Goal: Book appointment/travel/reservation

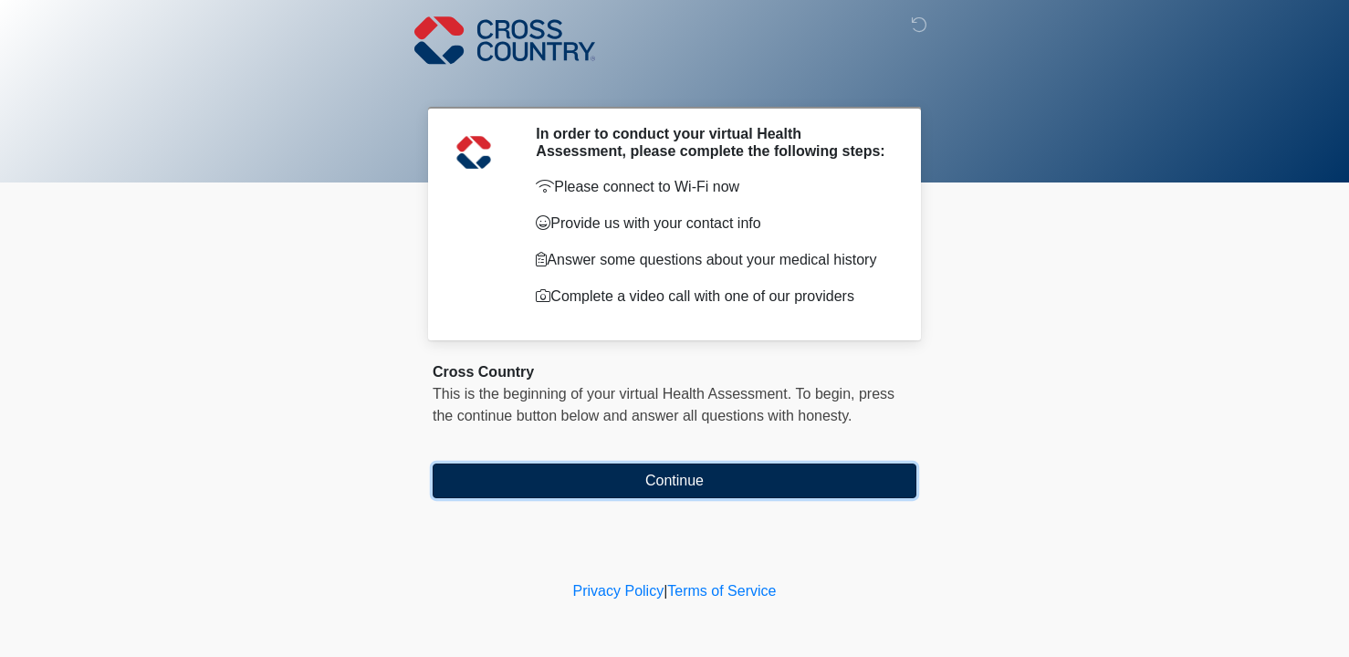
click at [695, 482] on button "Continue" at bounding box center [675, 481] width 484 height 35
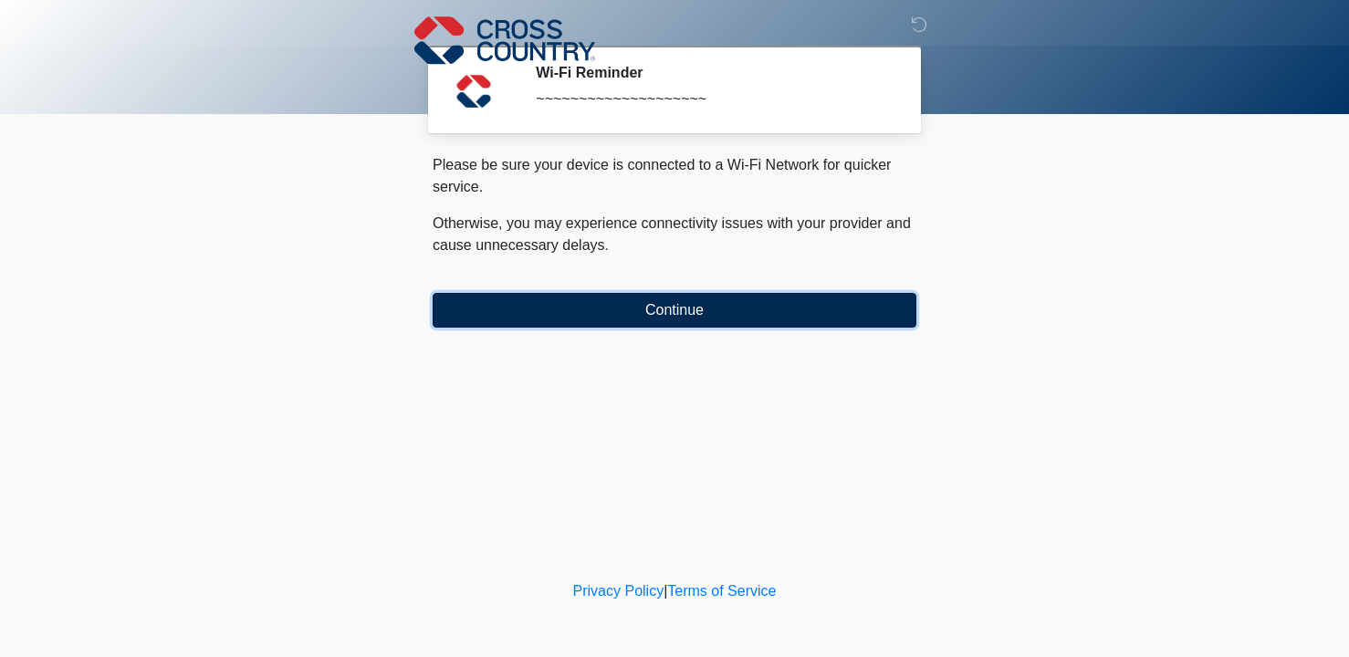
click at [693, 312] on button "Continue" at bounding box center [675, 310] width 484 height 35
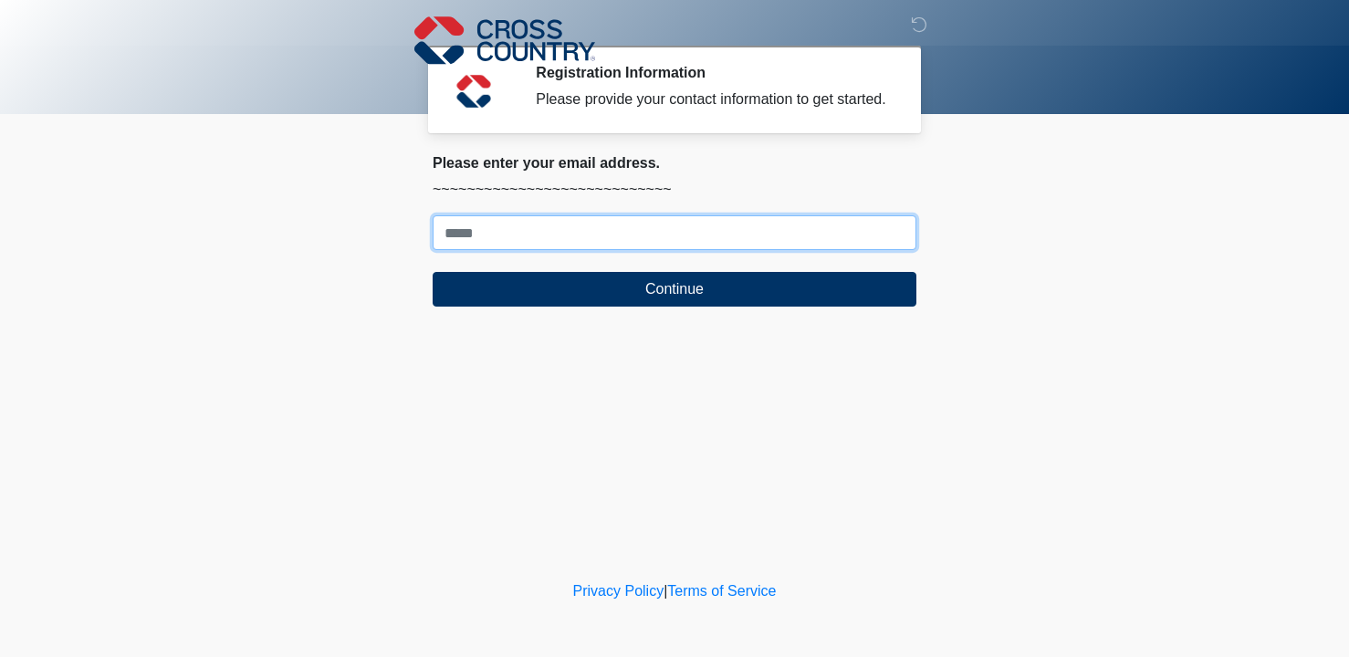
click at [632, 250] on input "Where should we email your response?" at bounding box center [675, 232] width 484 height 35
type input "**********"
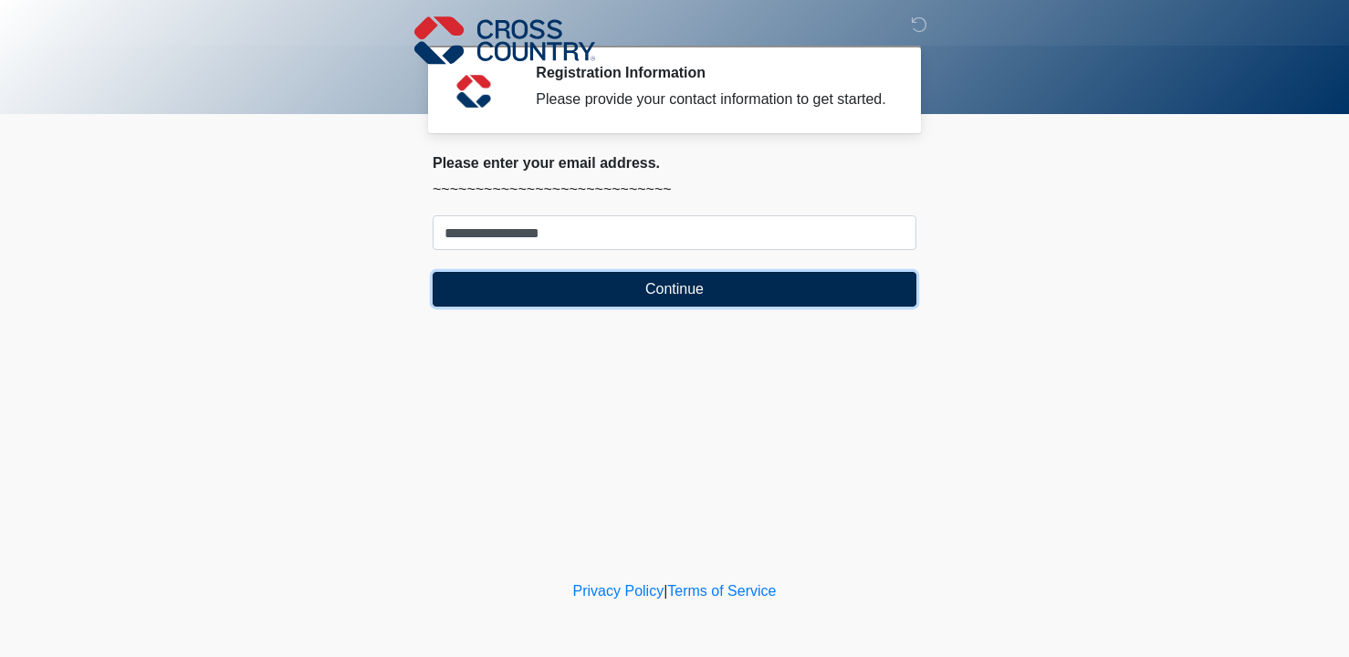
click at [632, 306] on button "Continue" at bounding box center [675, 289] width 484 height 35
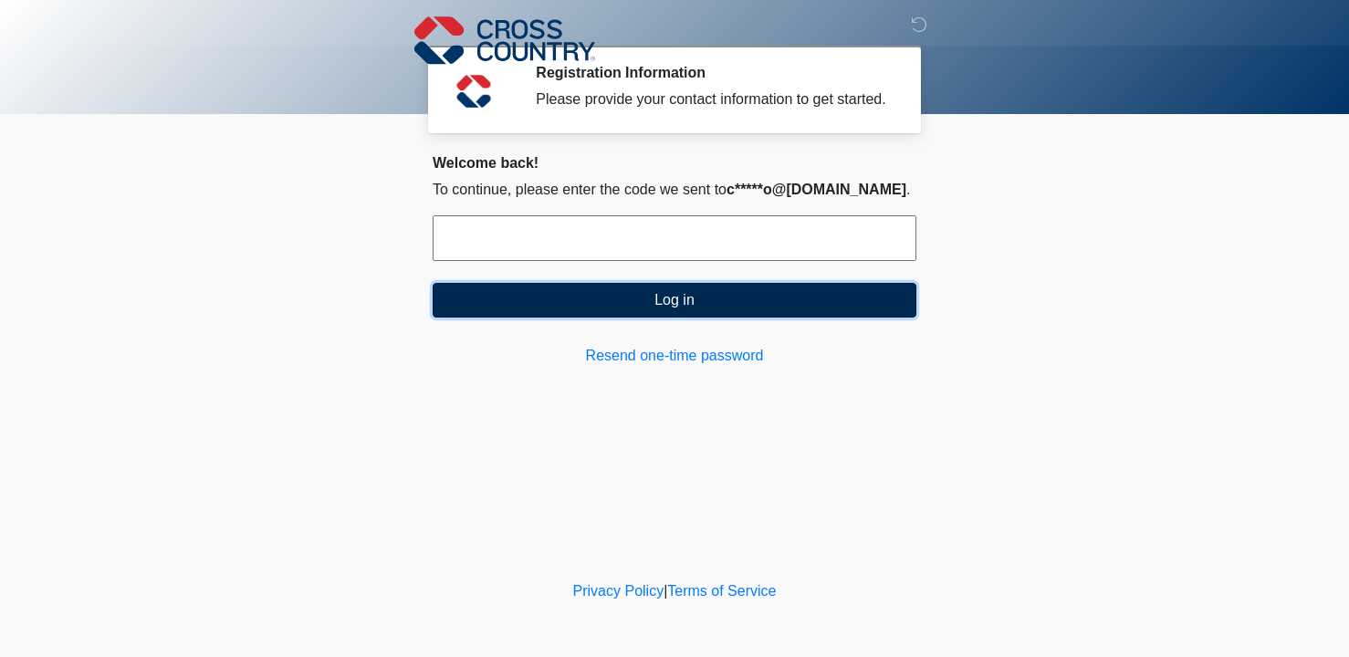
click at [686, 318] on button "Log in" at bounding box center [675, 300] width 484 height 35
type input "******"
click at [672, 318] on button "Log in" at bounding box center [675, 300] width 484 height 35
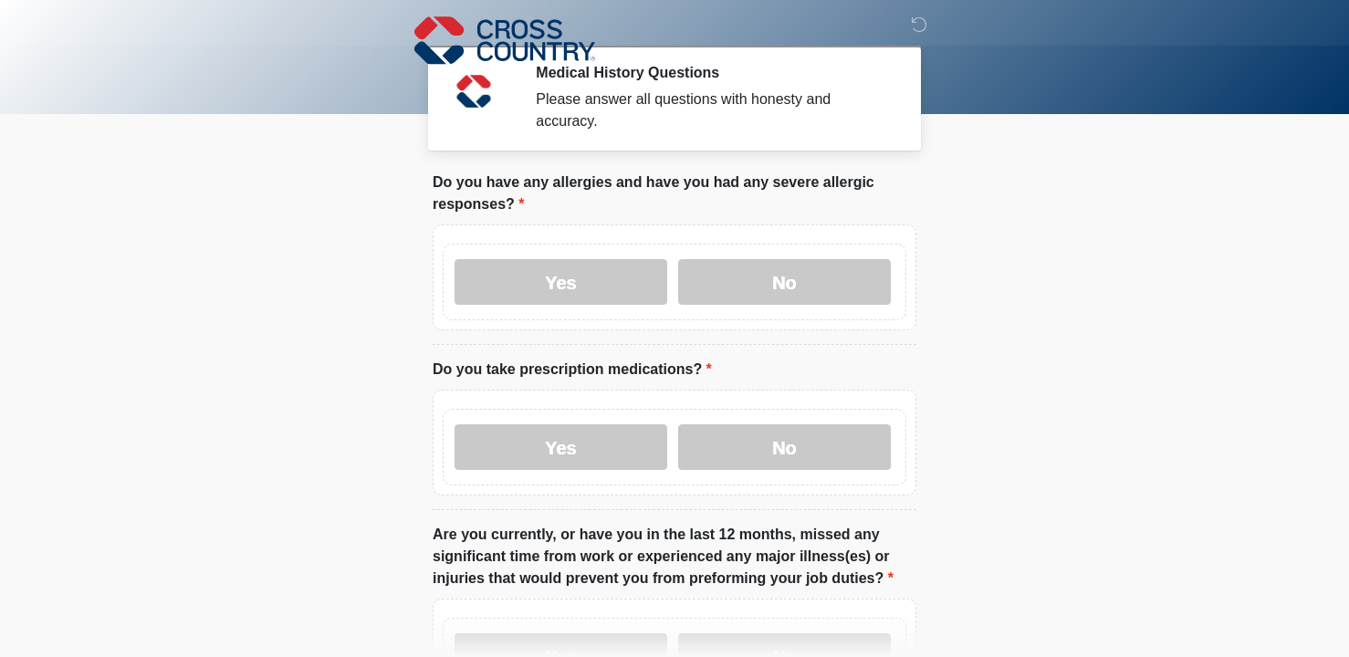
click at [796, 312] on div "Yes No" at bounding box center [675, 282] width 464 height 77
click at [795, 279] on label "No" at bounding box center [784, 282] width 213 height 46
click at [796, 451] on label "No" at bounding box center [784, 447] width 213 height 46
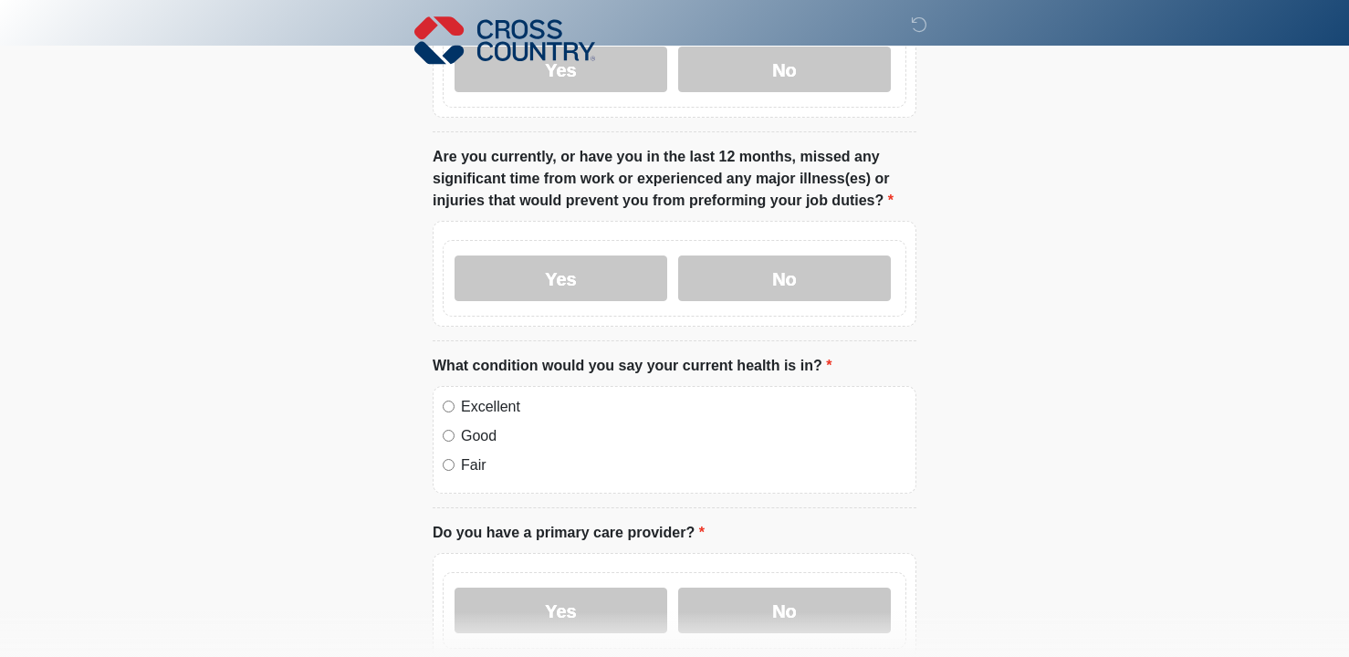
scroll to position [368, 0]
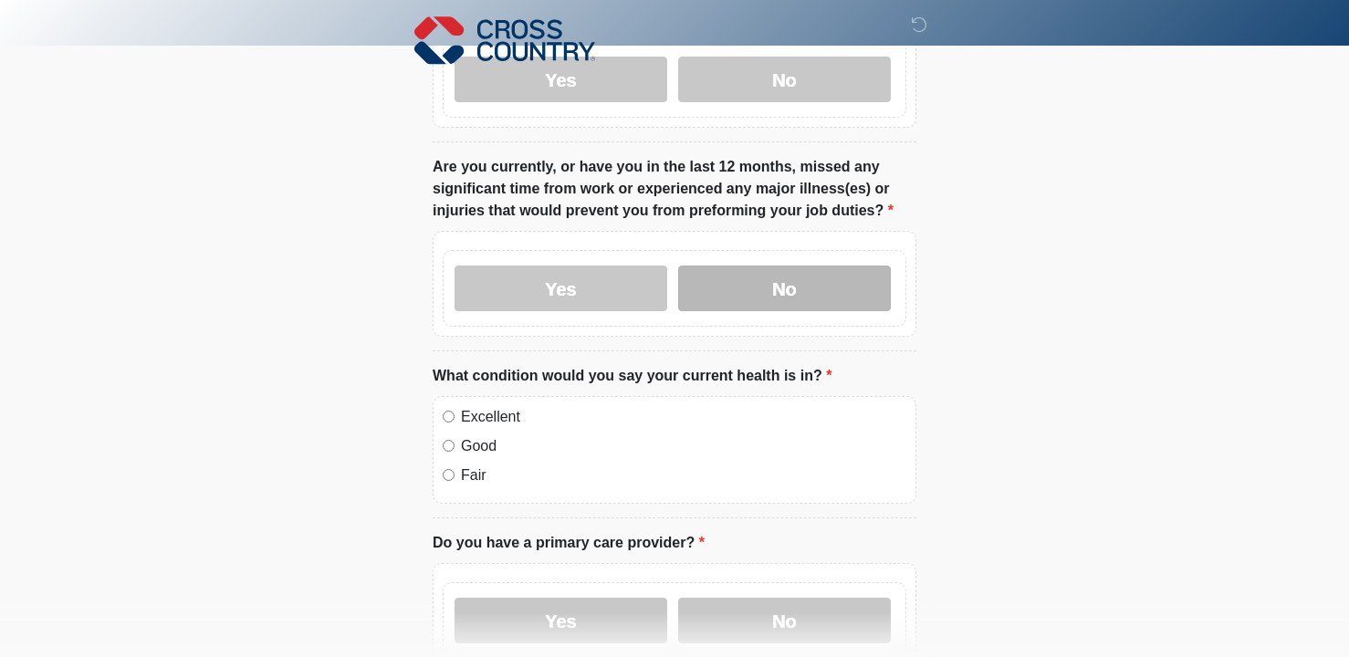
click at [802, 275] on label "No" at bounding box center [784, 289] width 213 height 46
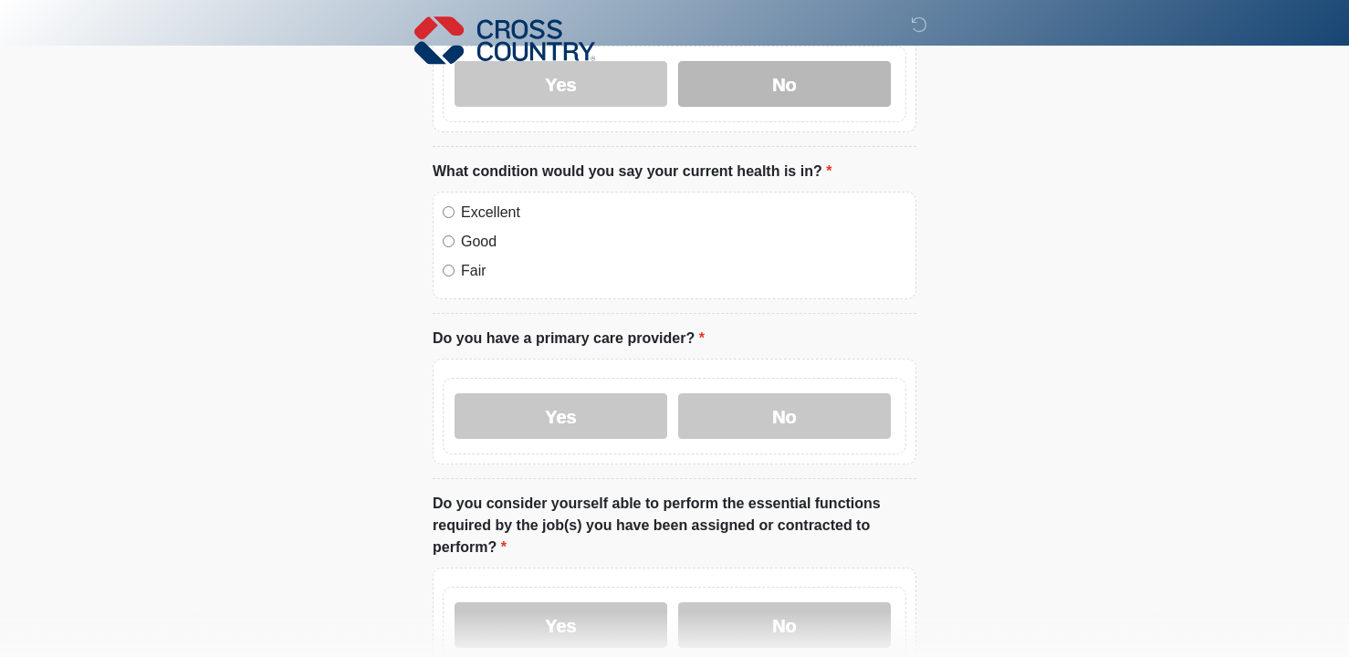
scroll to position [574, 0]
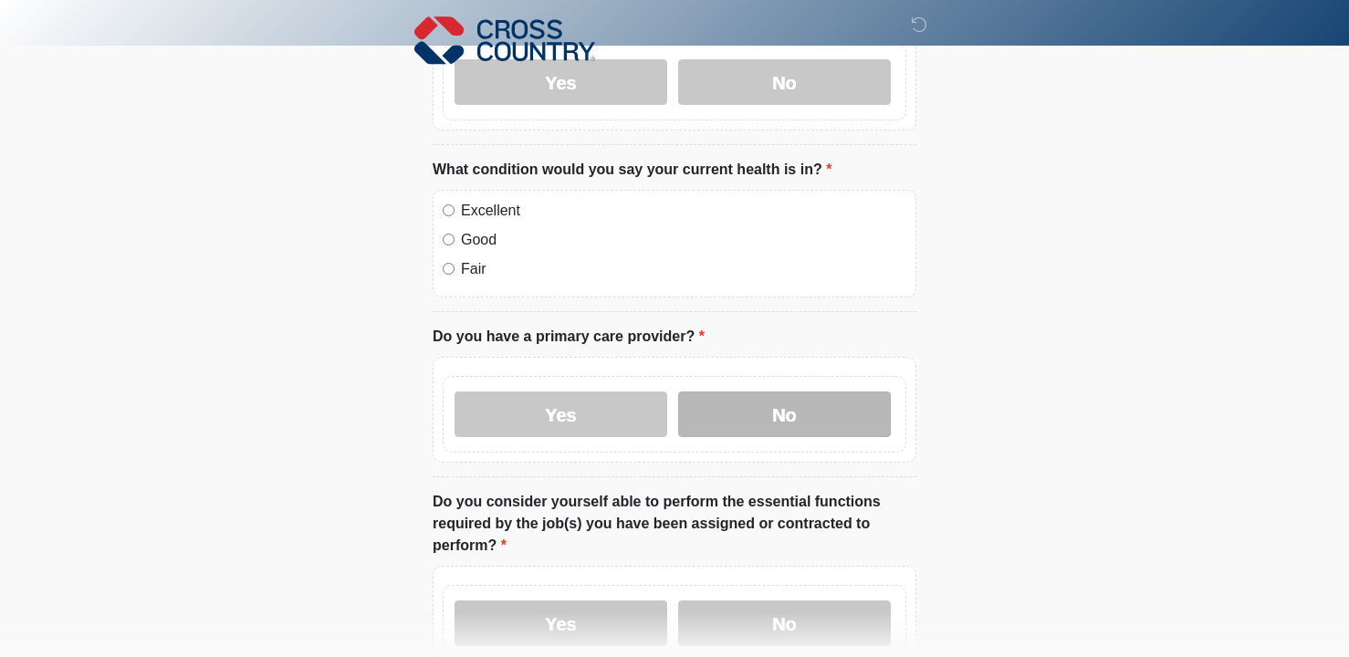
click at [795, 406] on label "No" at bounding box center [784, 415] width 213 height 46
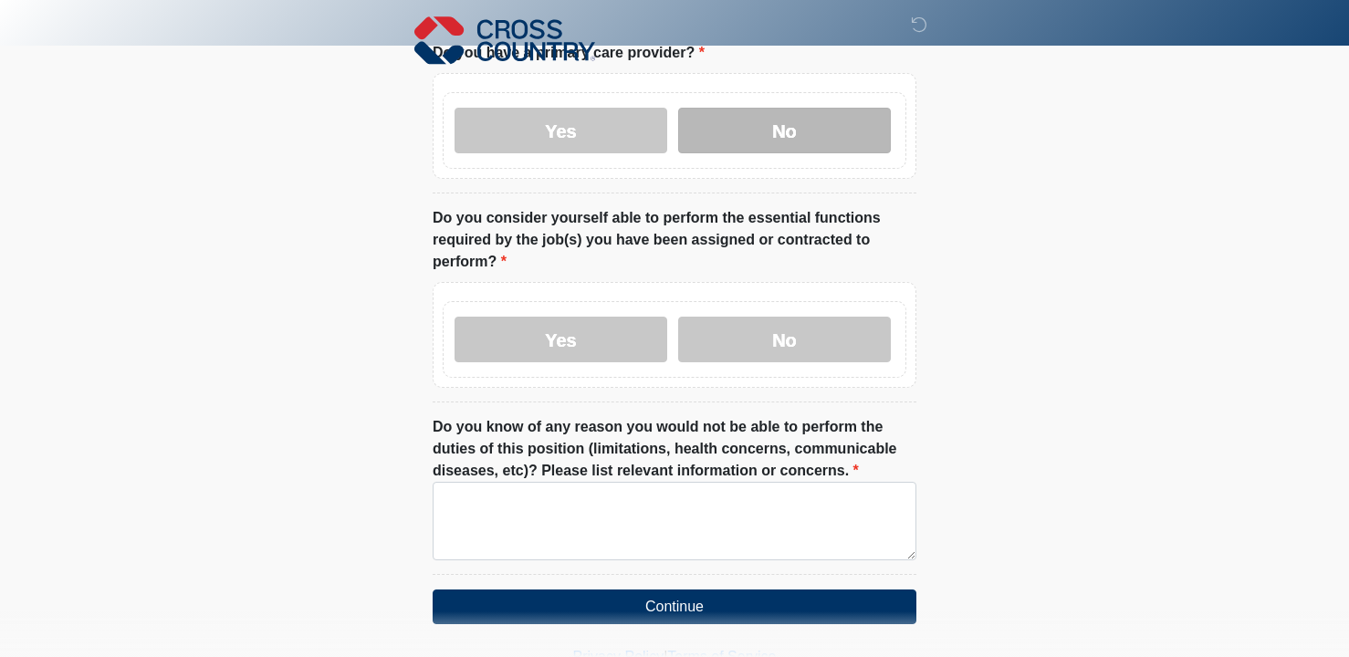
scroll to position [857, 0]
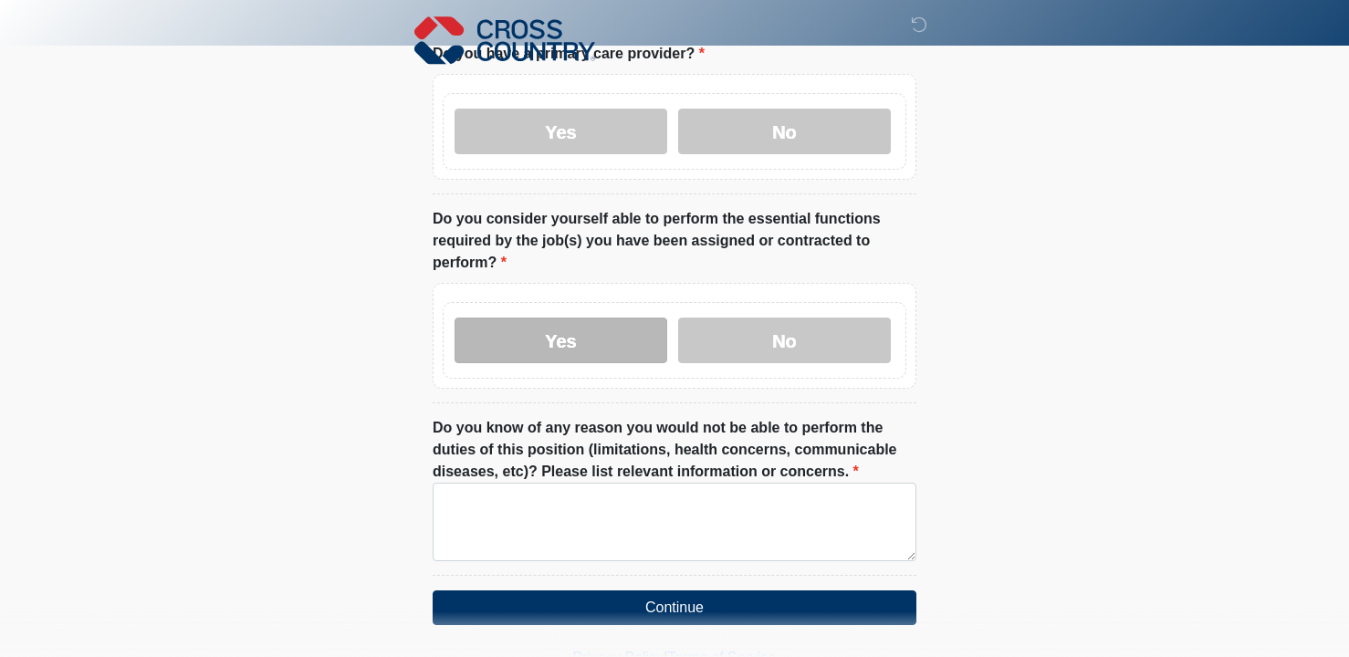
click at [577, 339] on label "Yes" at bounding box center [561, 341] width 213 height 46
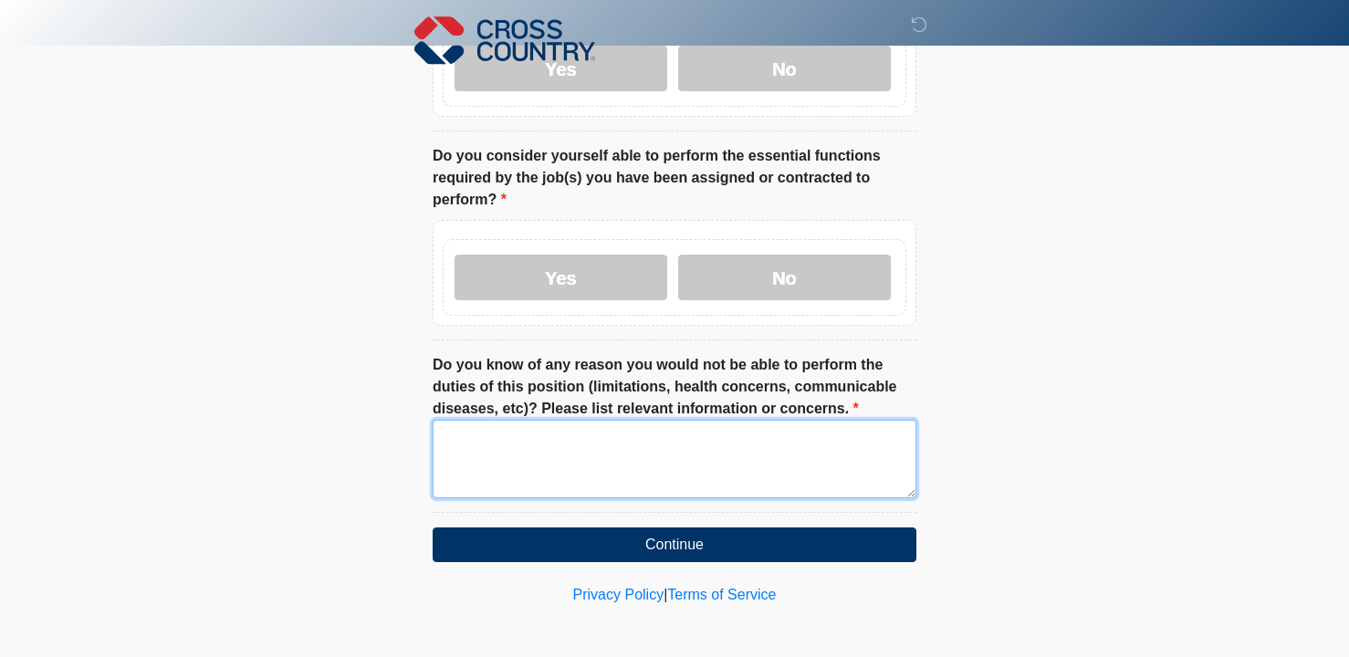
click at [601, 448] on textarea "Do you know of any reason you would not be able to perform the duties of this p…" at bounding box center [675, 459] width 484 height 78
type textarea "*"
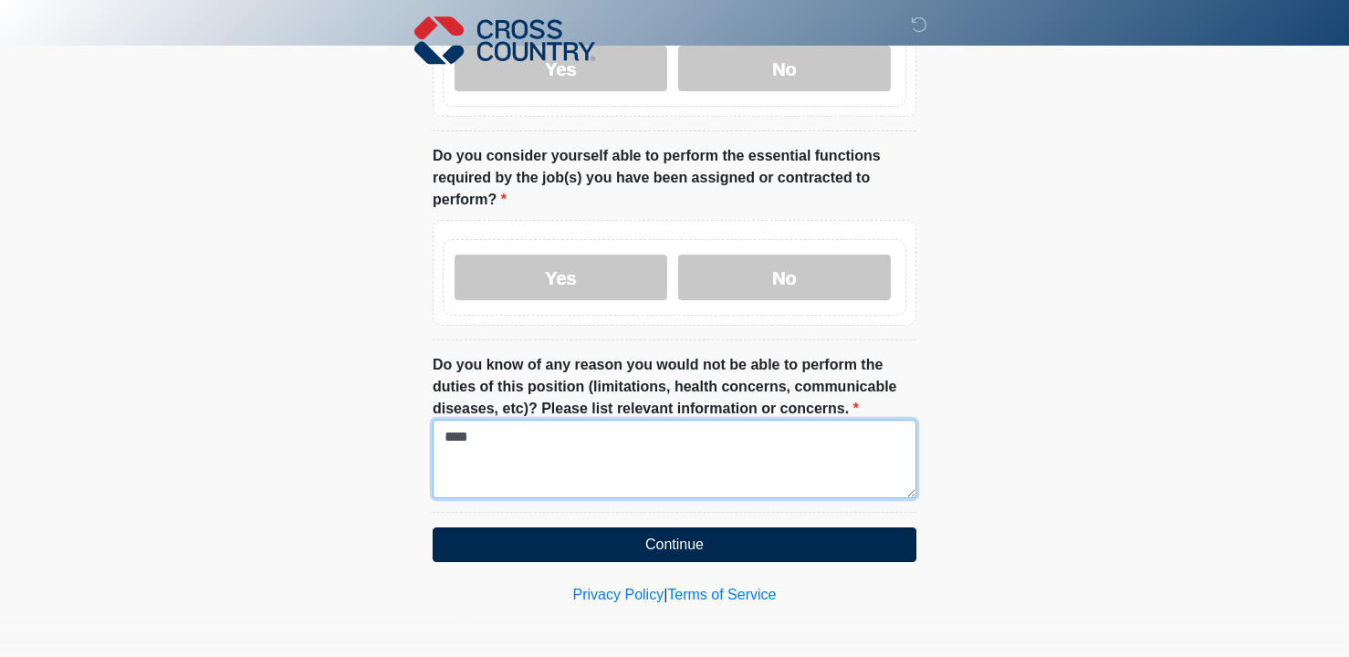
type textarea "****"
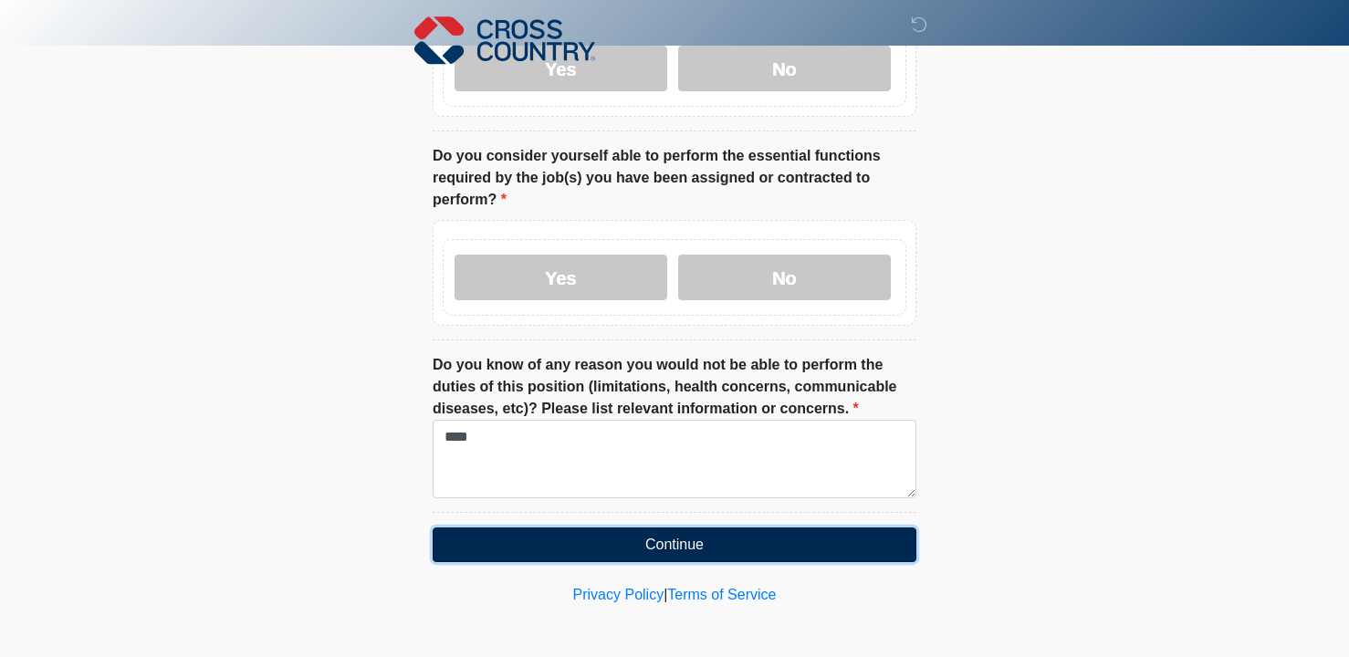
click at [678, 539] on button "Continue" at bounding box center [675, 545] width 484 height 35
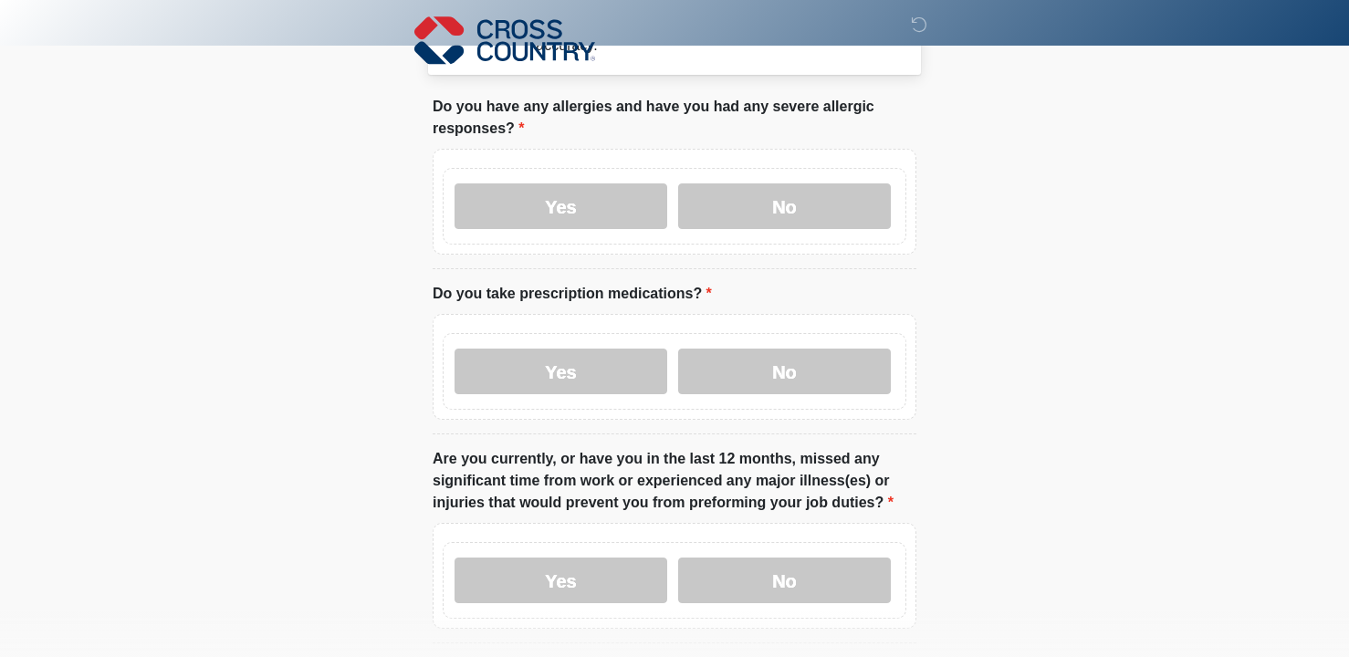
scroll to position [0, 0]
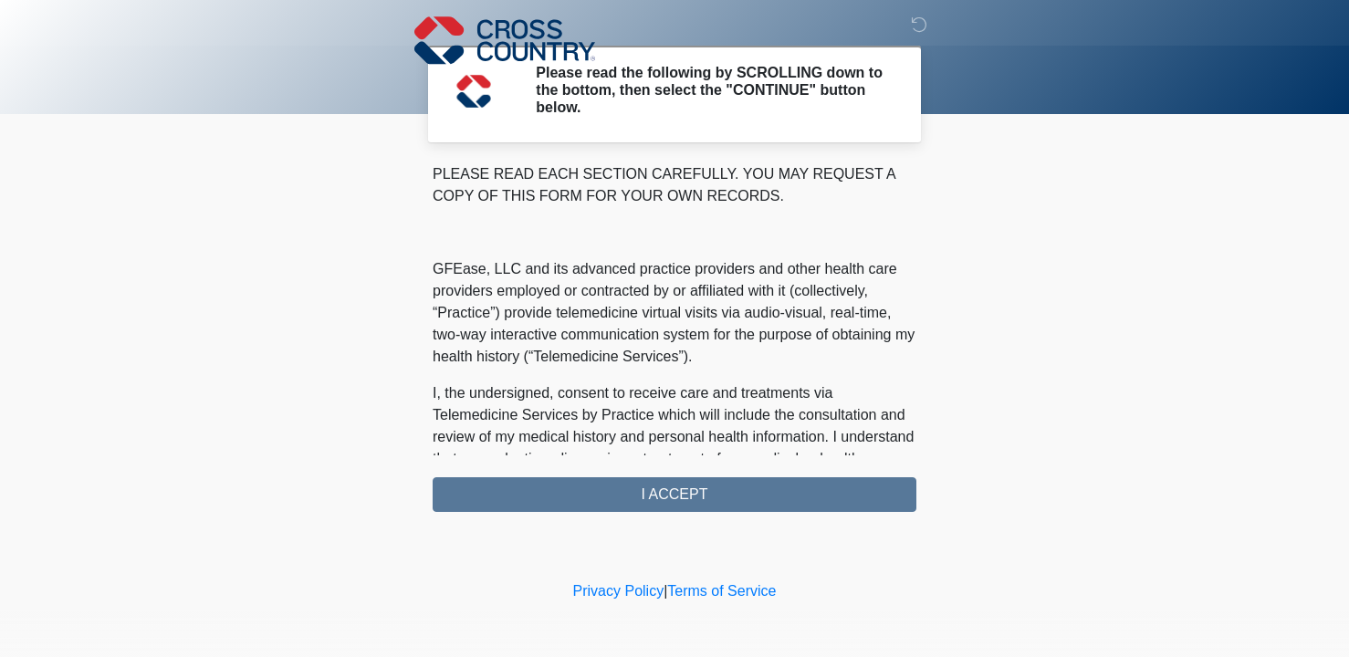
click at [687, 483] on div "PLEASE READ EACH SECTION CAREFULLY. YOU MAY REQUEST A COPY OF THIS FORM FOR YOU…" at bounding box center [675, 337] width 484 height 349
click at [644, 504] on div "PLEASE READ EACH SECTION CAREFULLY. YOU MAY REQUEST A COPY OF THIS FORM FOR YOU…" at bounding box center [675, 337] width 484 height 349
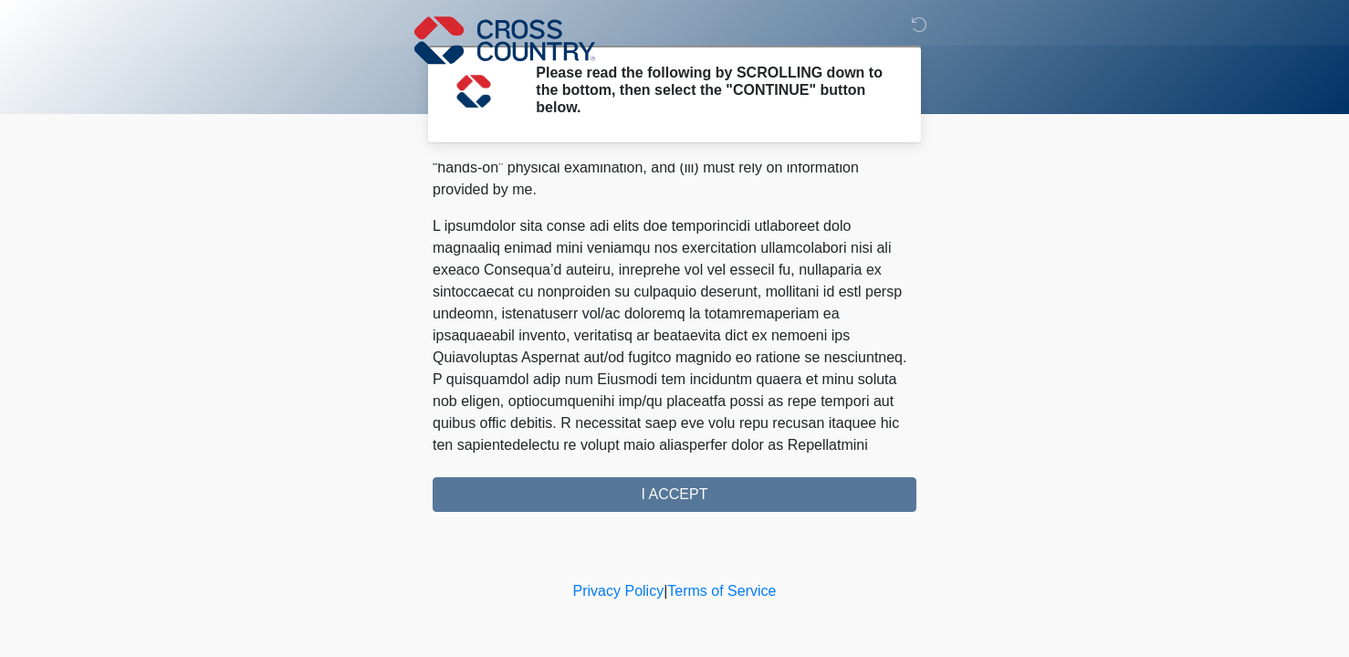
scroll to position [1168, 0]
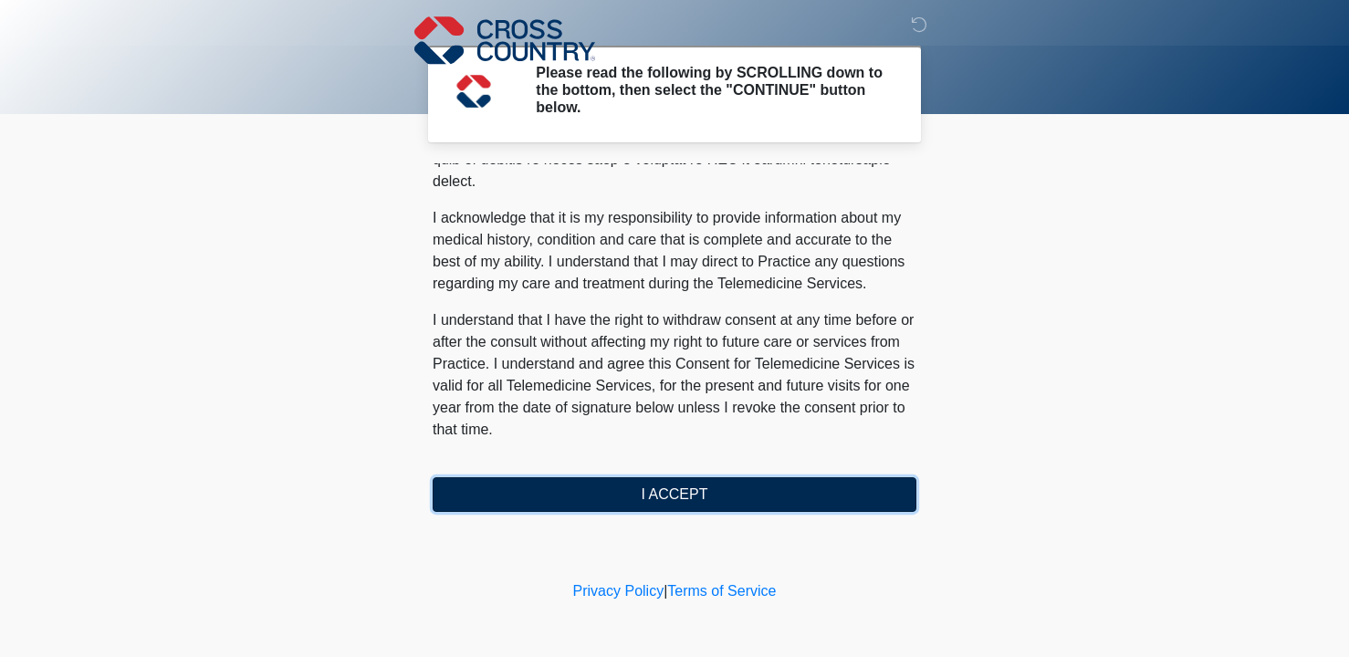
click at [685, 485] on button "I ACCEPT" at bounding box center [675, 494] width 484 height 35
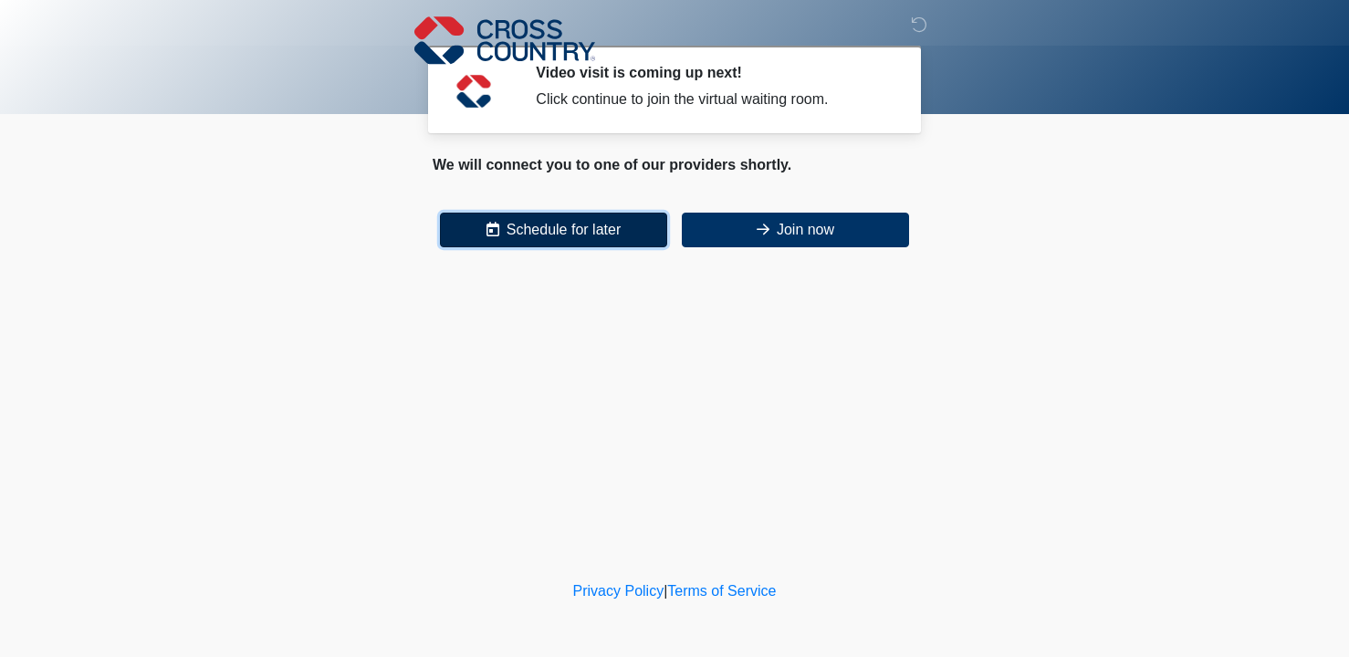
click at [611, 231] on button "Schedule for later" at bounding box center [553, 230] width 227 height 35
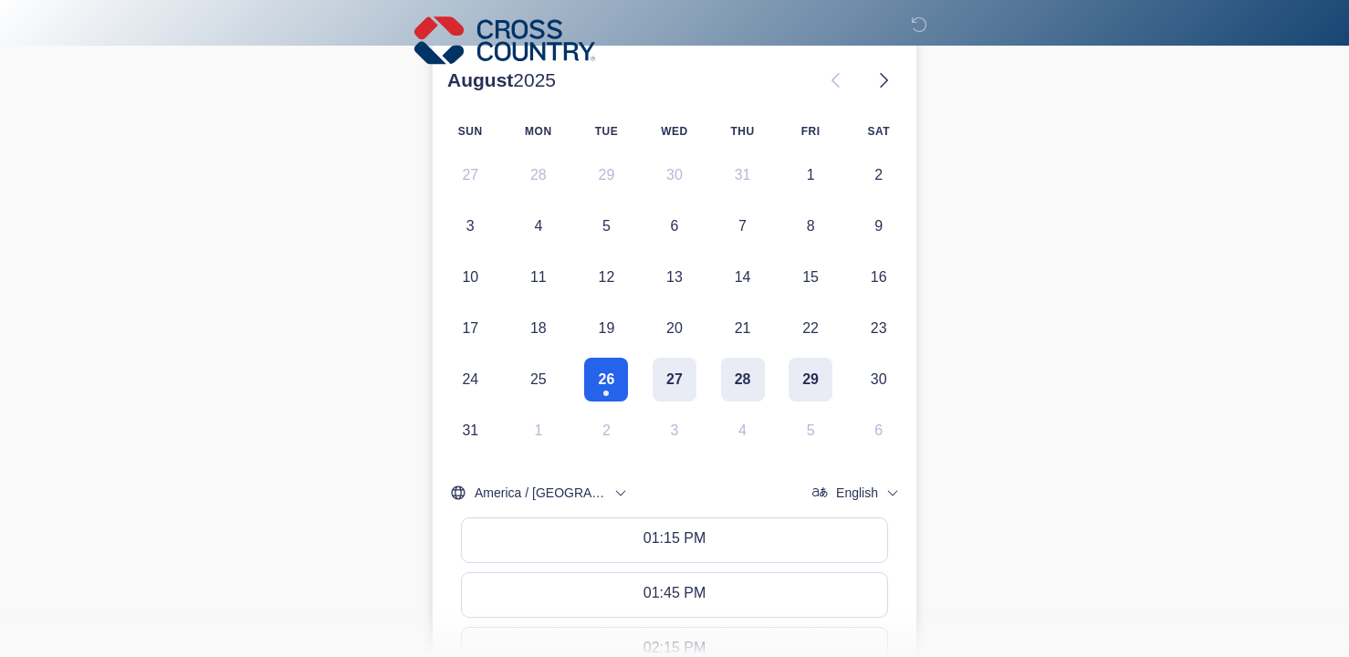
scroll to position [254, 0]
click at [674, 369] on button "27" at bounding box center [675, 379] width 44 height 44
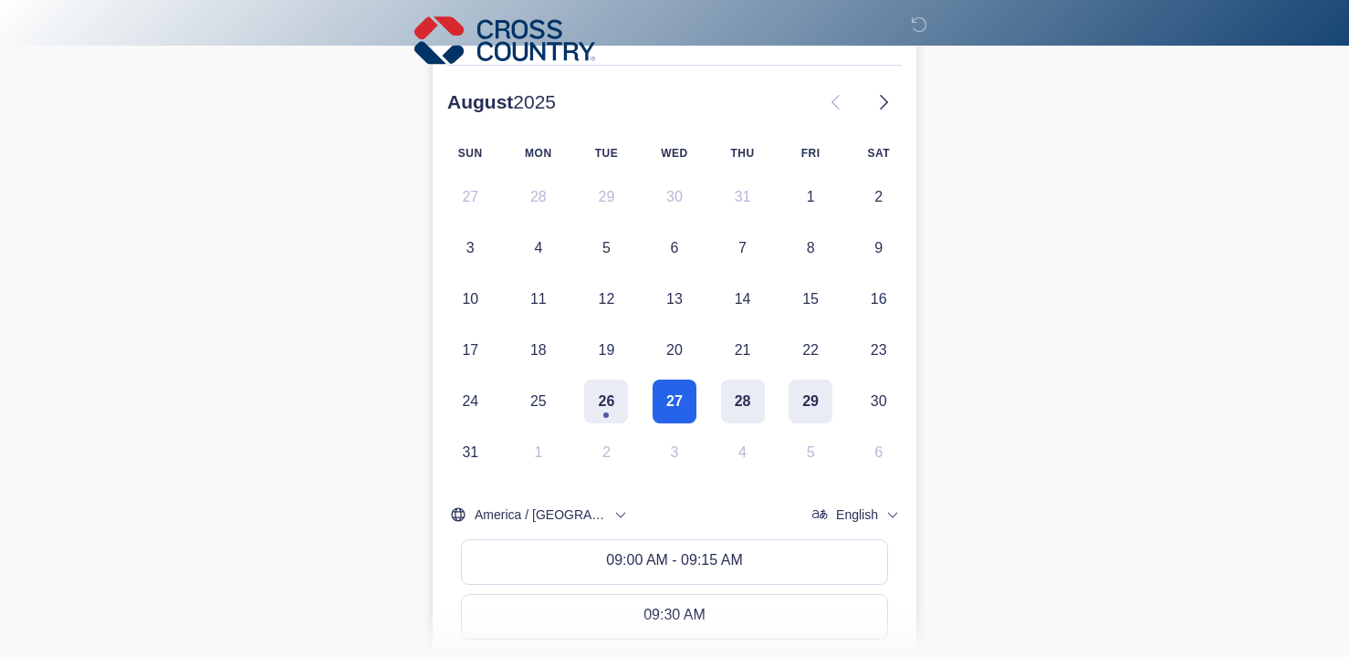
scroll to position [230, 0]
click at [687, 553] on div "09:00 AM - 09:15 AM" at bounding box center [674, 563] width 136 height 20
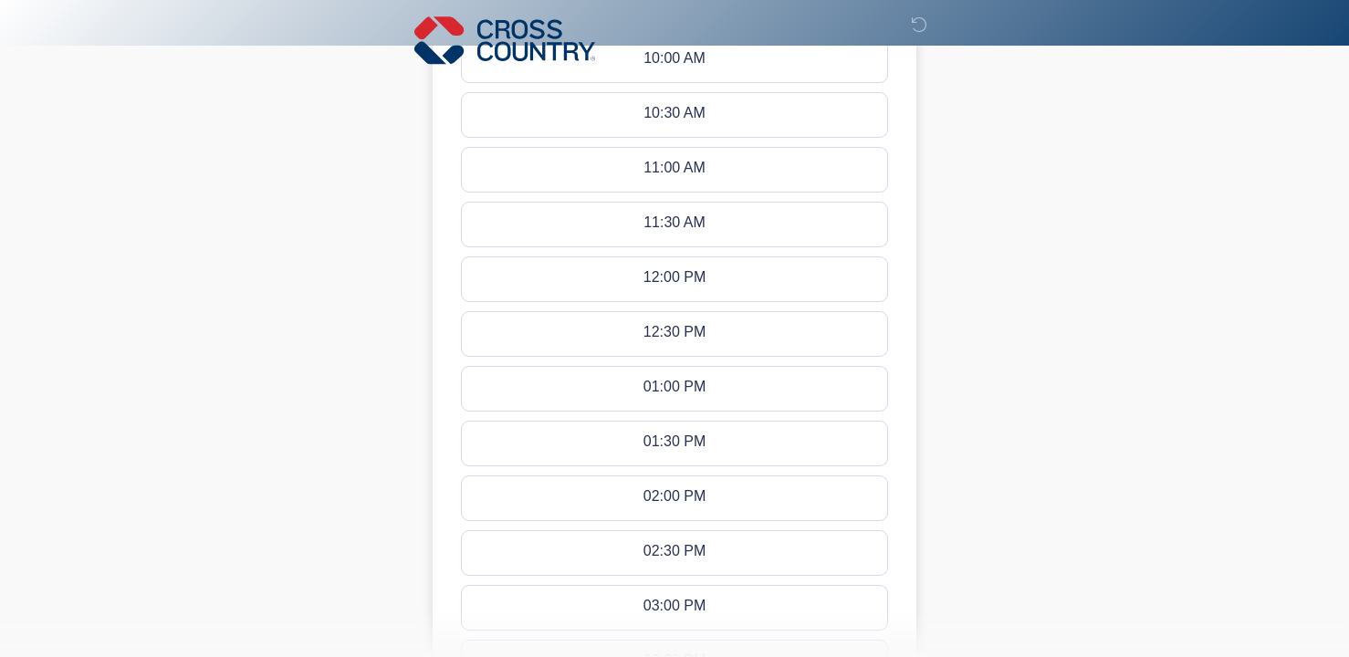
scroll to position [1217, 0]
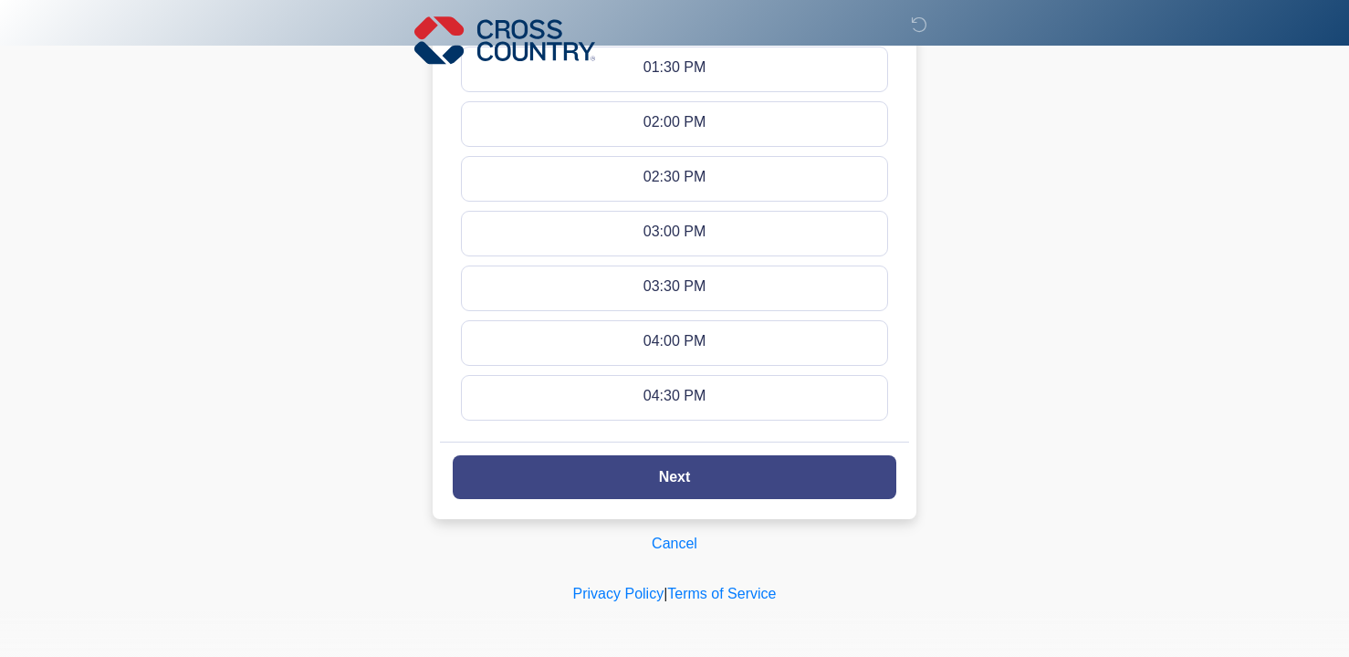
click at [706, 468] on button "Next" at bounding box center [675, 477] width 444 height 44
